Goal: Information Seeking & Learning: Learn about a topic

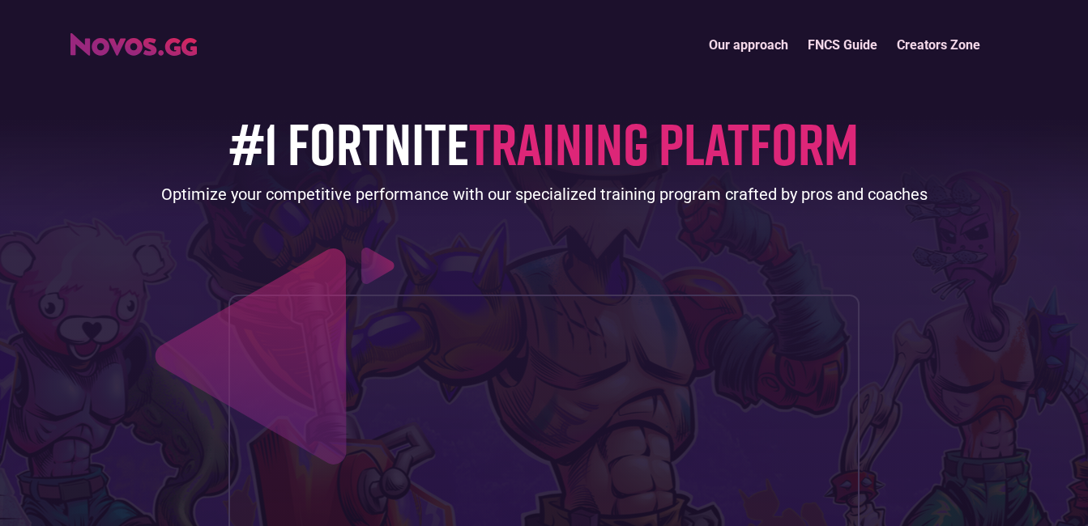
click at [855, 44] on link "FNCS Guide" at bounding box center [842, 45] width 89 height 35
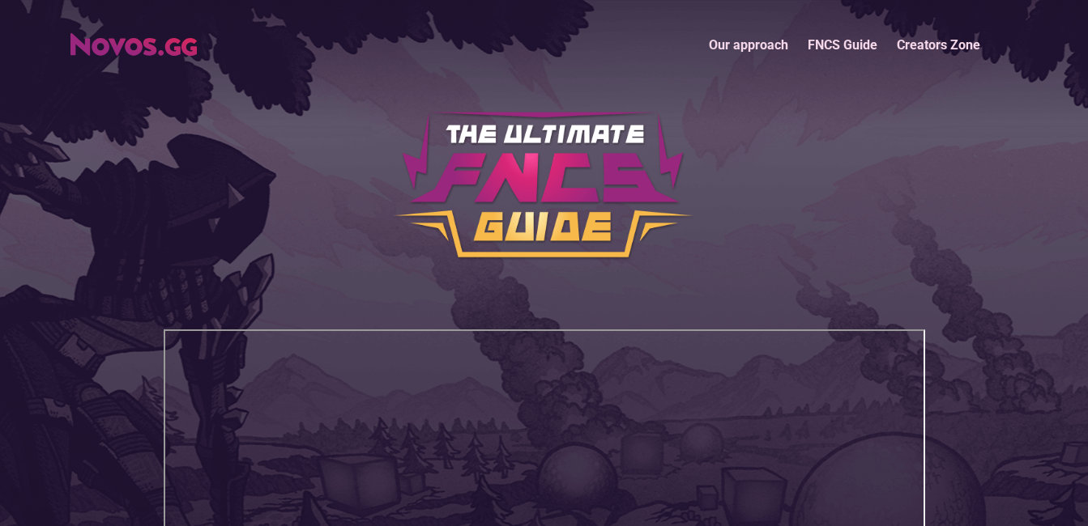
click at [754, 35] on link "Our approach" at bounding box center [748, 45] width 99 height 35
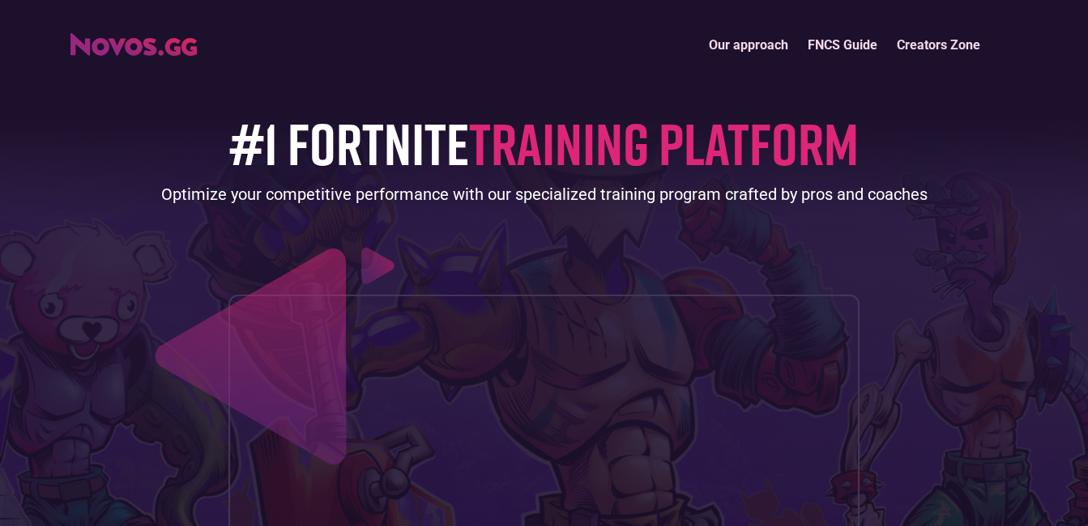
click at [157, 40] on img "home" at bounding box center [133, 44] width 126 height 23
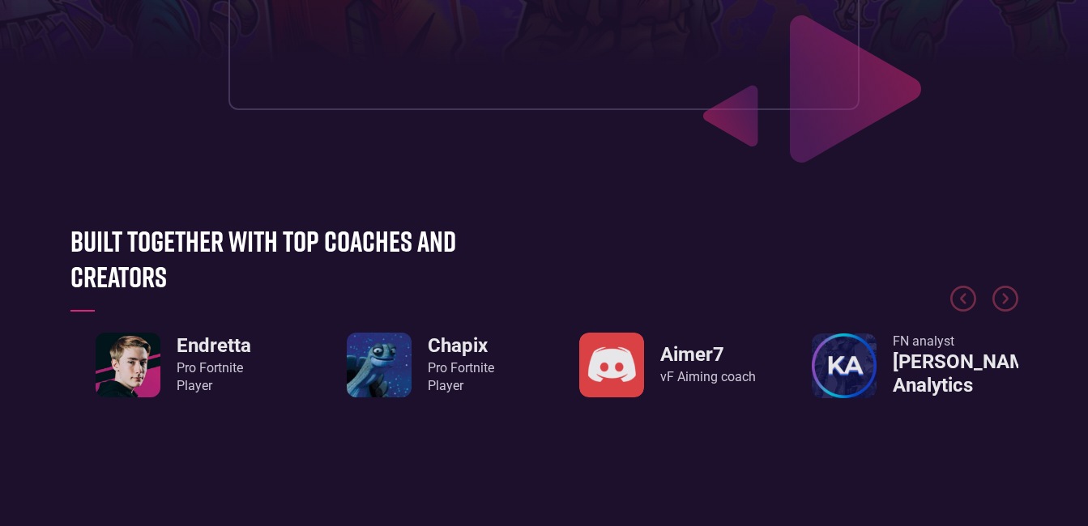
scroll to position [746, 0]
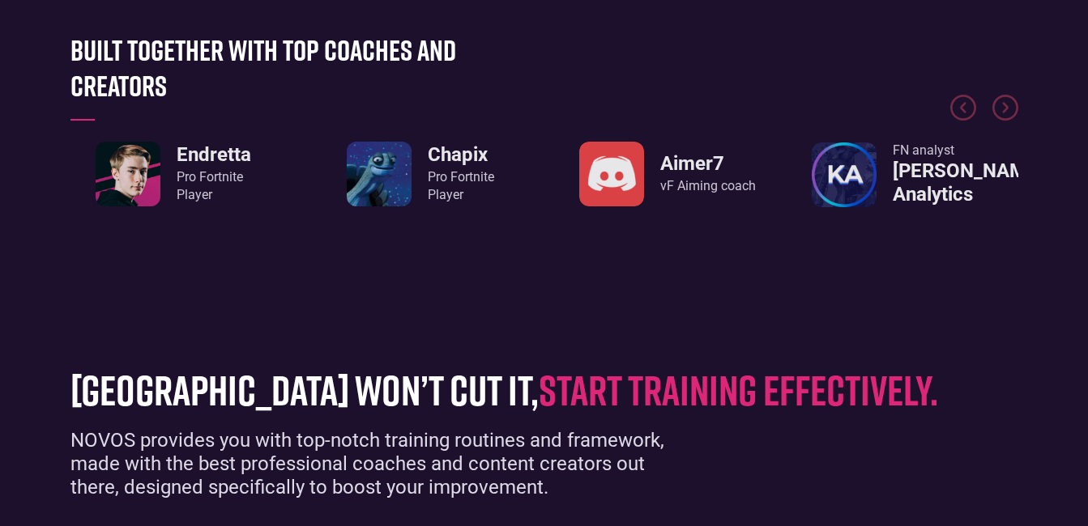
click at [433, 178] on div "Pro Fortnite Player" at bounding box center [461, 186] width 66 height 36
click at [458, 167] on h3 "Chapix" at bounding box center [461, 154] width 66 height 23
click at [396, 164] on img "2 / 8" at bounding box center [379, 174] width 65 height 65
click at [324, 157] on div "Chapix Pro Fortnite Player" at bounding box center [421, 174] width 207 height 65
click at [1003, 111] on img "Next slide" at bounding box center [1005, 108] width 26 height 26
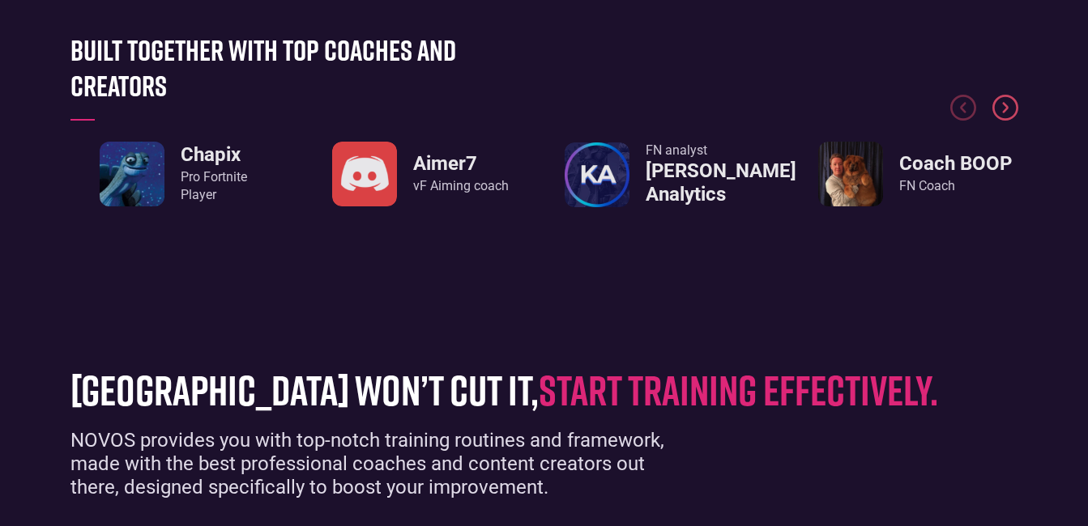
click at [1006, 112] on img "Next slide" at bounding box center [1005, 108] width 26 height 26
